Goal: Task Accomplishment & Management: Manage account settings

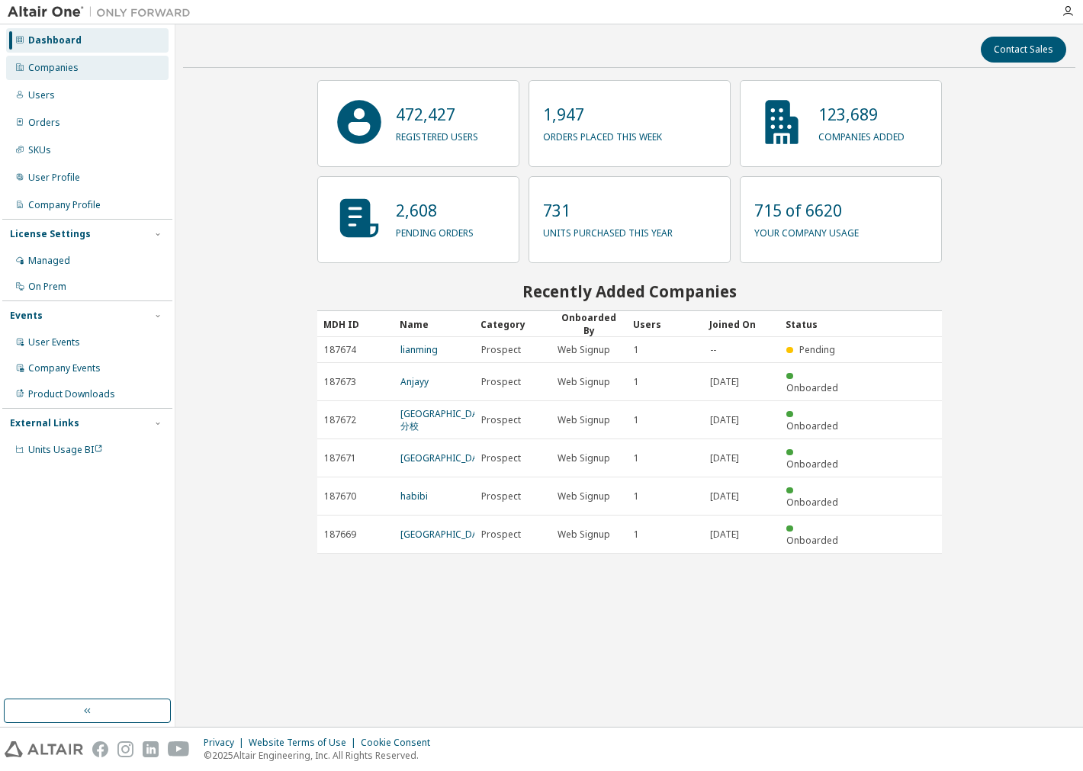
click at [92, 65] on div "Companies" at bounding box center [87, 68] width 162 height 24
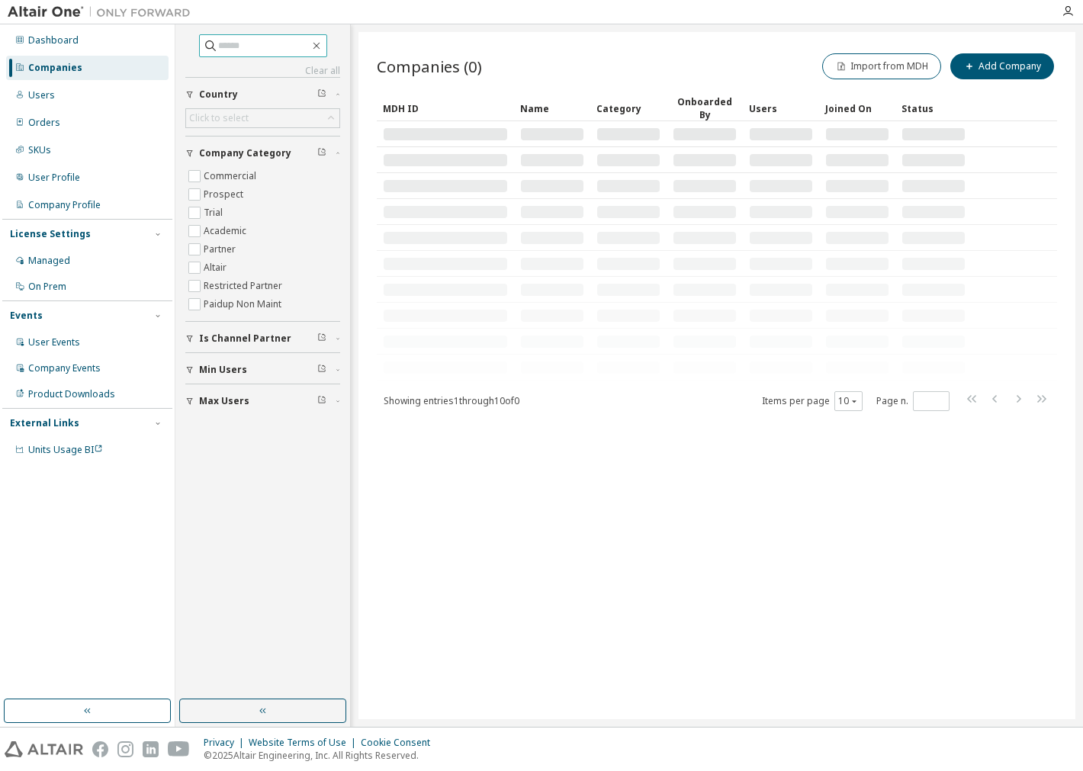
click at [268, 46] on input "text" at bounding box center [264, 45] width 92 height 15
type input "**********"
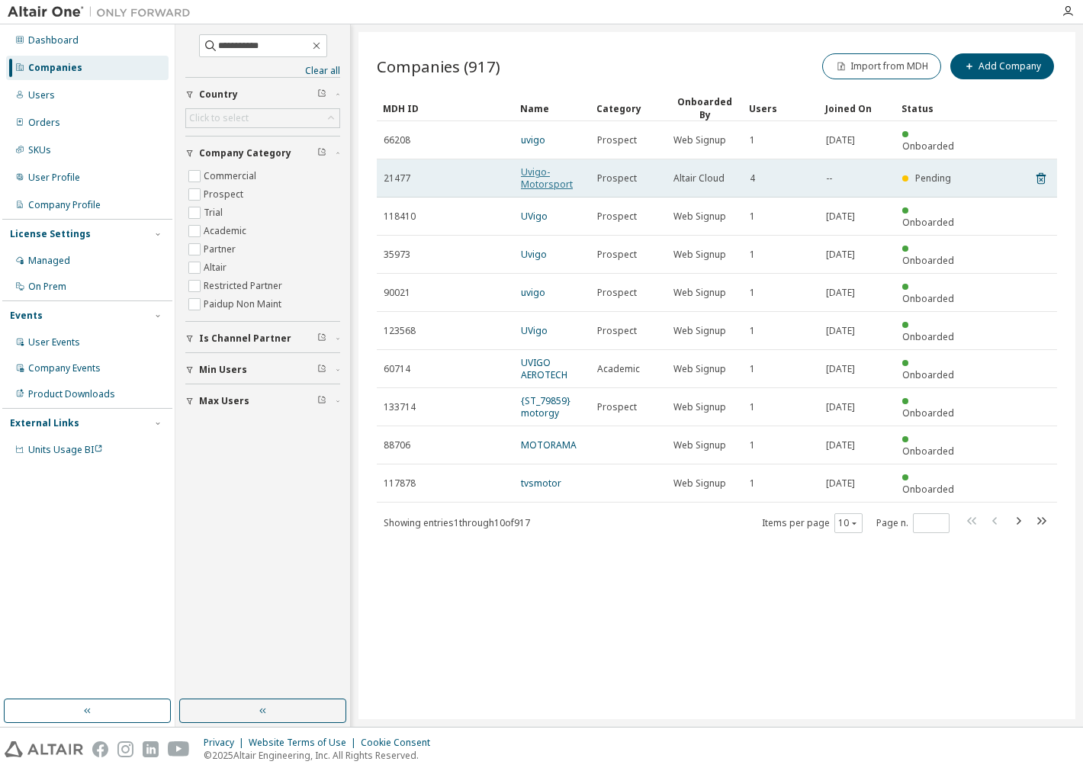
click at [538, 165] on link "Uvigo- Motorsport" at bounding box center [547, 177] width 52 height 25
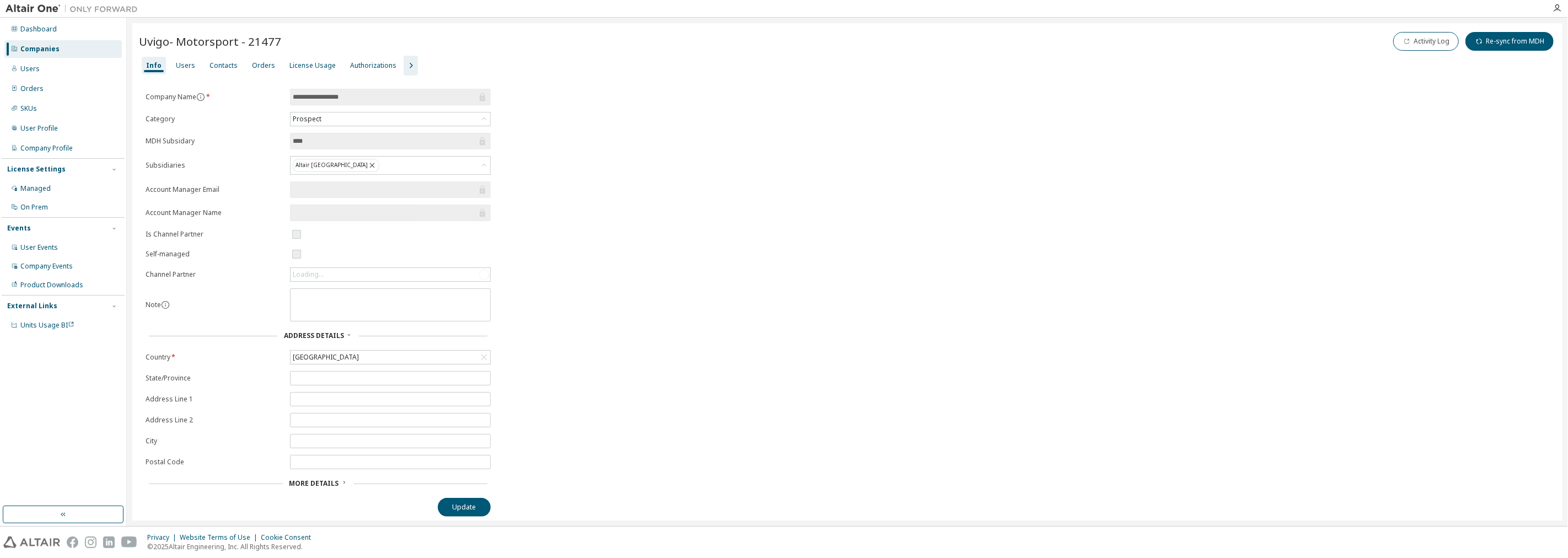
drag, startPoint x: 170, startPoint y: 64, endPoint x: 250, endPoint y: 107, distance: 90.8
click at [168, 64] on div "Info Users Contacts Orders License Usage Authorizations" at bounding box center [847, 65] width 1417 height 20
click at [178, 64] on div "Users" at bounding box center [185, 66] width 20 height 9
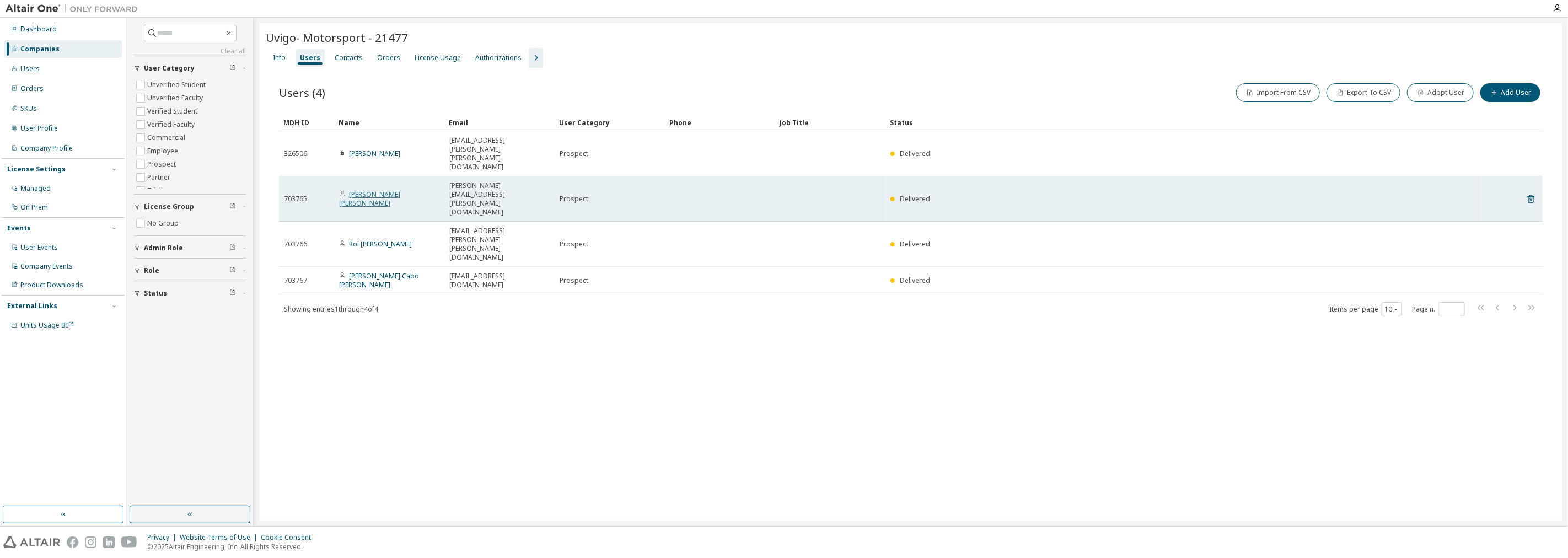
click at [366, 189] on link "Javier Valiñas Canedo" at bounding box center [369, 198] width 61 height 18
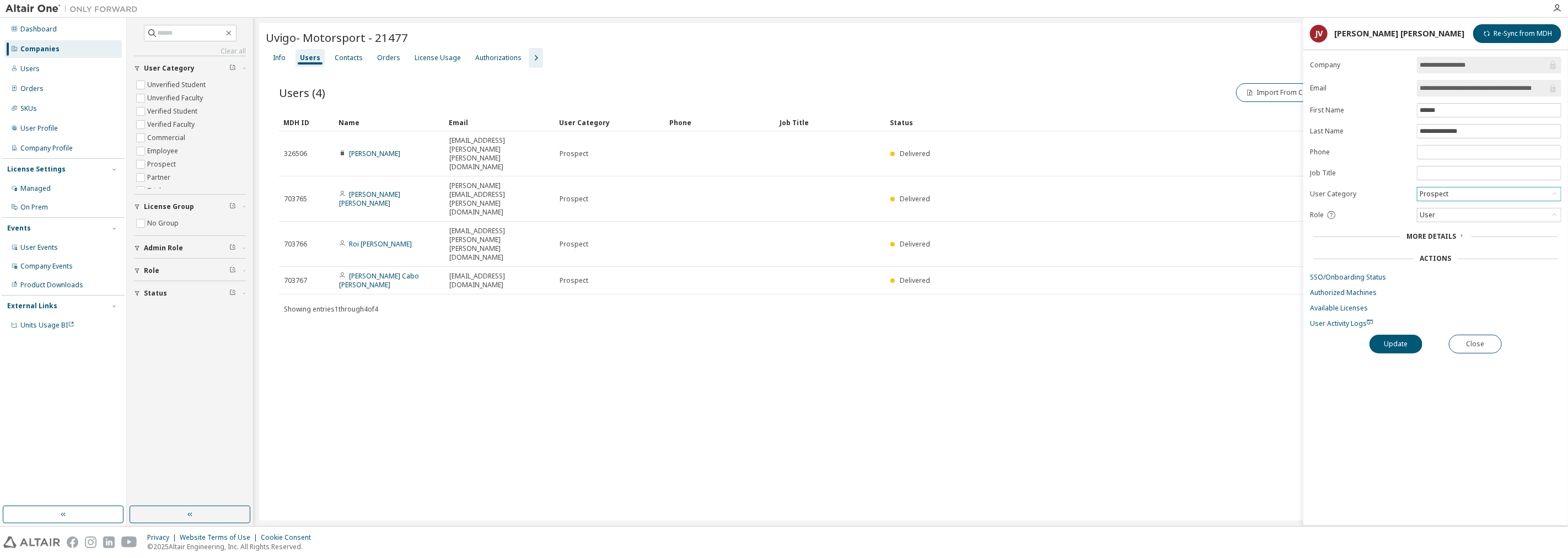
click at [782, 188] on div "Prospect" at bounding box center [1489, 194] width 143 height 13
click at [782, 279] on form "**********" at bounding box center [1436, 192] width 252 height 271
click at [782, 220] on div "User" at bounding box center [1489, 215] width 143 height 13
click at [782, 243] on li "Owner" at bounding box center [1488, 244] width 140 height 14
click at [782, 348] on button "Update" at bounding box center [1395, 344] width 53 height 19
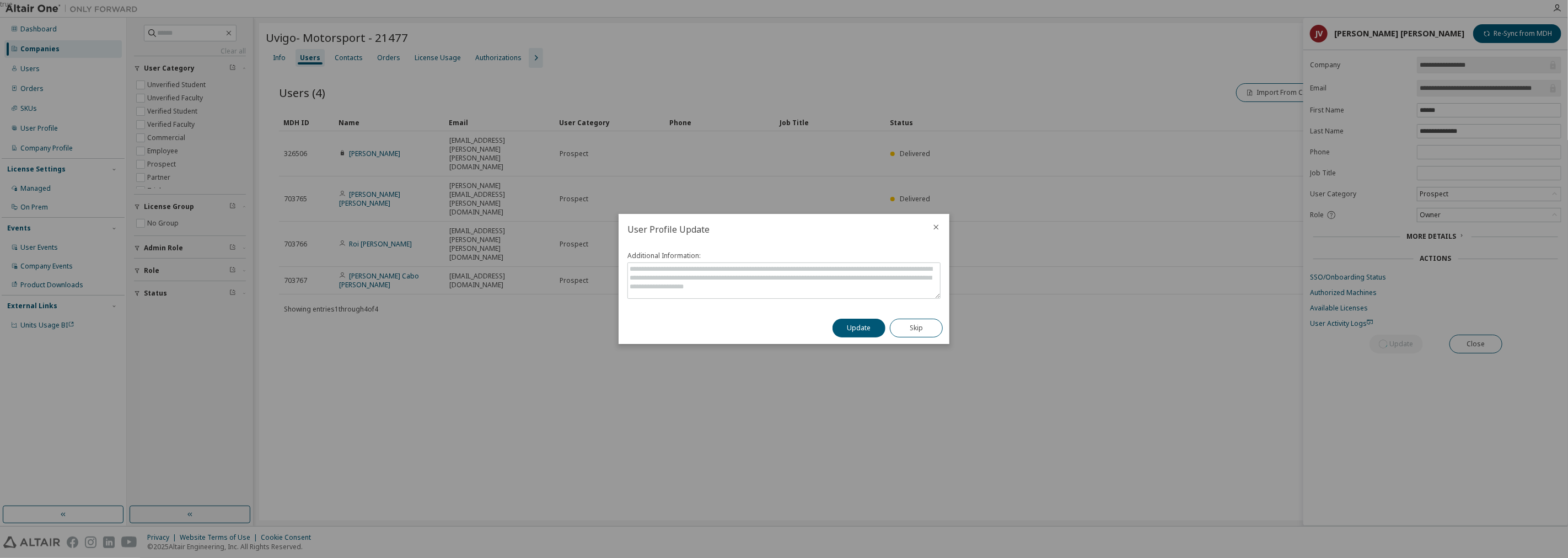
drag, startPoint x: 849, startPoint y: 332, endPoint x: 991, endPoint y: 349, distance: 143.0
click at [782, 332] on button "Update" at bounding box center [859, 328] width 53 height 19
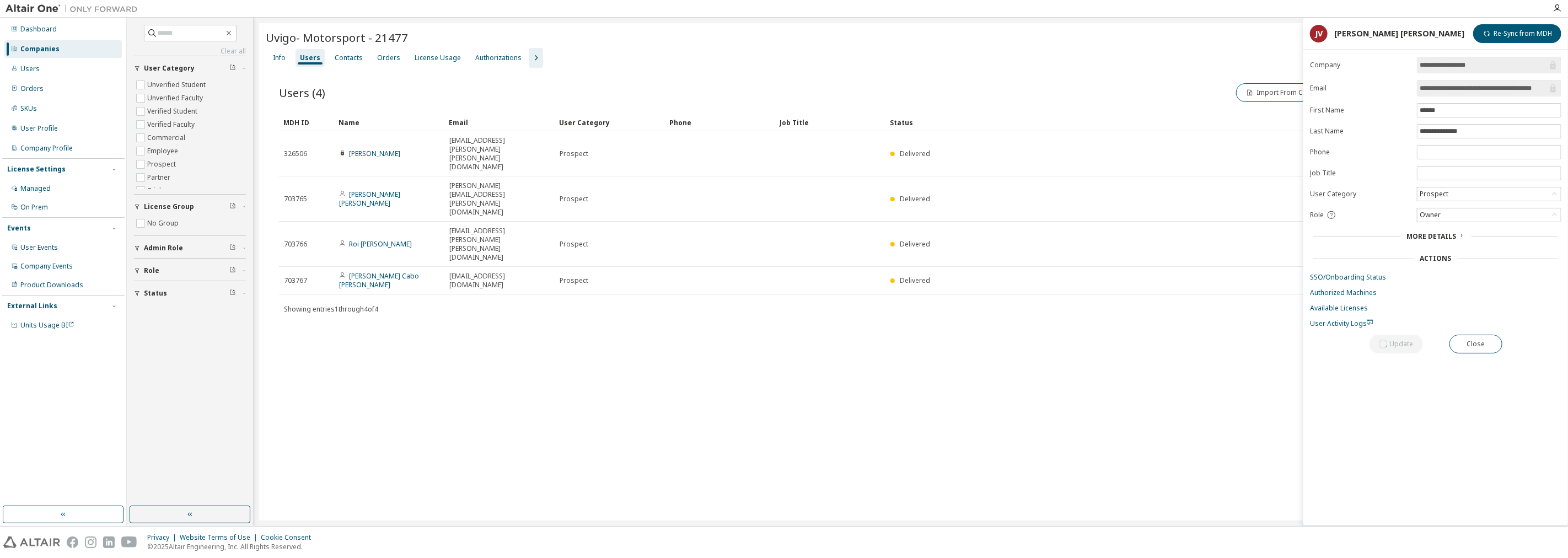
click at [782, 335] on div "Uvigo- Motorsport - 21477 Clear Load Save Save As Field Operator Value Select f…" at bounding box center [910, 272] width 1303 height 497
click at [87, 70] on div "Users" at bounding box center [63, 69] width 117 height 17
